Goal: Information Seeking & Learning: Understand process/instructions

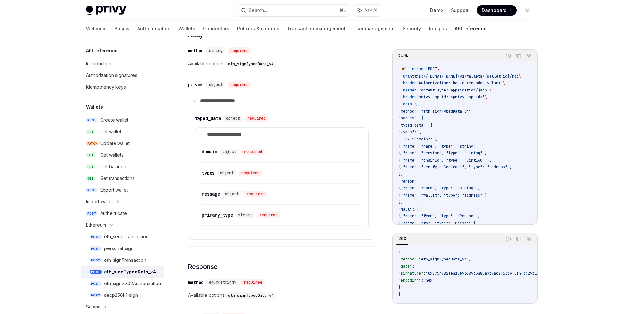
scroll to position [253, 0]
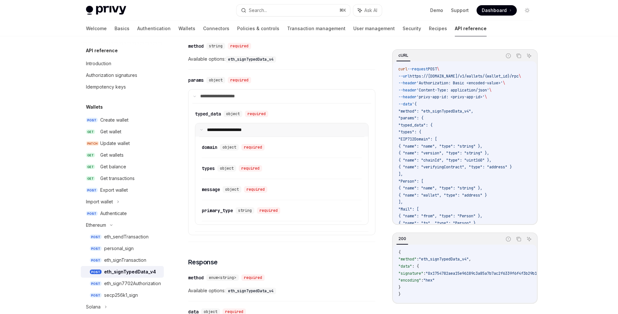
click at [200, 130] on icon at bounding box center [201, 129] width 3 height 3
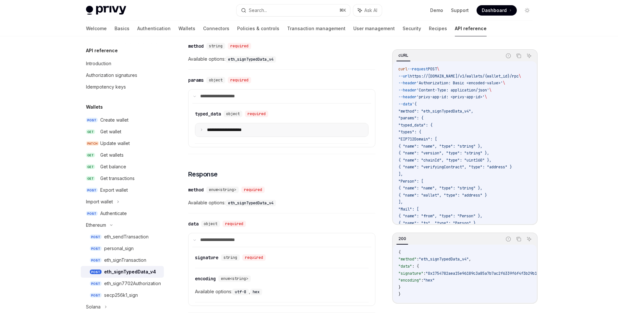
click at [202, 131] on icon at bounding box center [201, 129] width 3 height 3
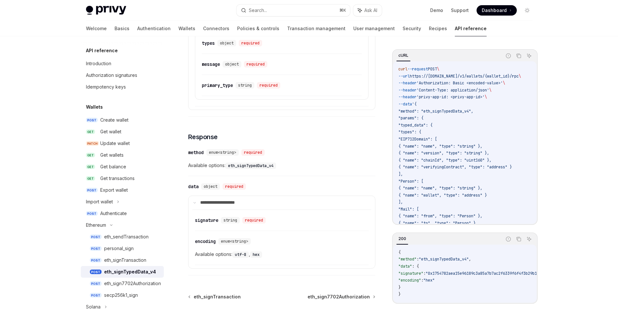
scroll to position [402, 0]
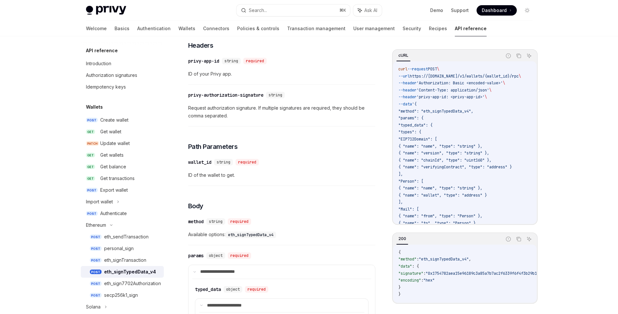
scroll to position [78, 0]
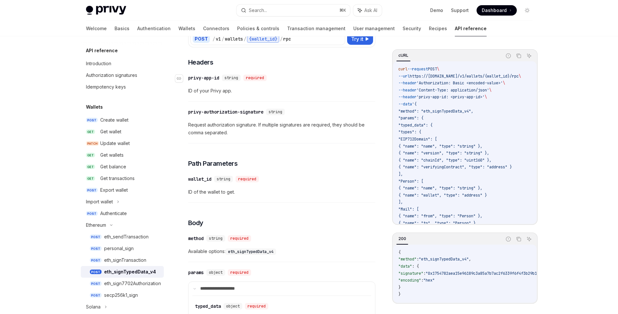
scroll to position [80, 0]
